Goal: Communication & Community: Share content

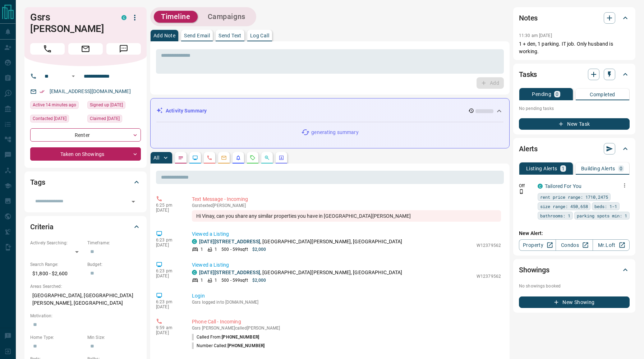
click at [623, 186] on icon "button" at bounding box center [625, 185] width 6 height 6
click at [615, 210] on link "Edit" at bounding box center [612, 210] width 16 height 7
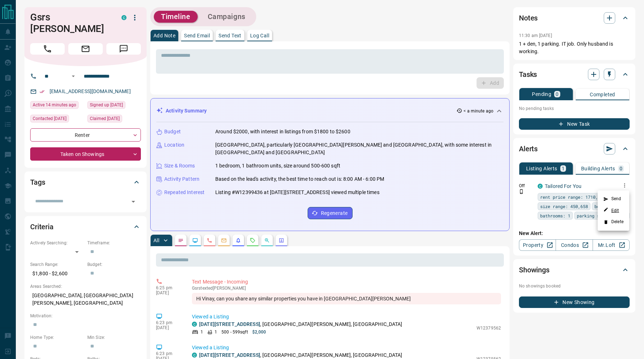
click at [608, 210] on icon at bounding box center [606, 209] width 5 height 5
click at [236, 37] on div at bounding box center [322, 179] width 644 height 359
click at [236, 37] on p "Send Text" at bounding box center [230, 35] width 23 height 5
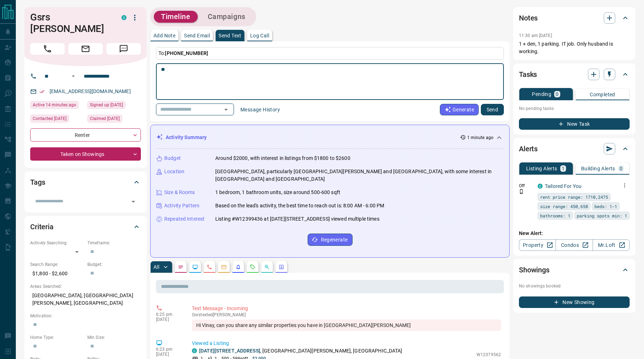
type textarea "*"
type textarea "**********"
click at [491, 107] on button "Send" at bounding box center [492, 110] width 23 height 12
